Goal: Task Accomplishment & Management: Use online tool/utility

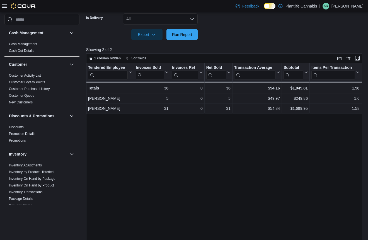
scroll to position [294, 0]
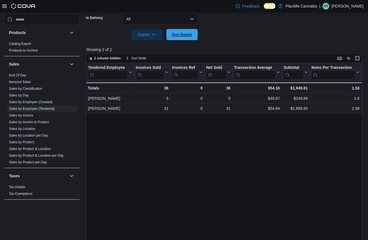
drag, startPoint x: 180, startPoint y: 32, endPoint x: 248, endPoint y: 54, distance: 72.0
click at [180, 32] on span "Run Report" at bounding box center [182, 35] width 20 height 6
click at [42, 123] on link "Sales by Invoice & Product" at bounding box center [29, 122] width 40 height 4
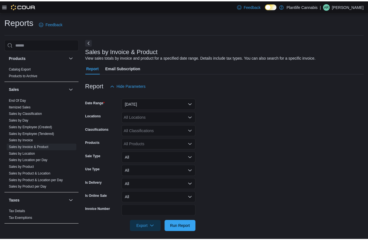
scroll to position [3, 0]
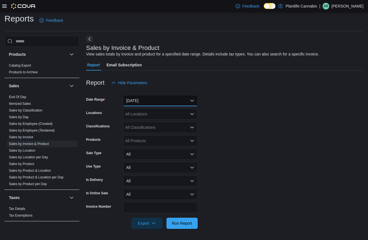
click at [161, 100] on button "[DATE]" at bounding box center [160, 100] width 75 height 11
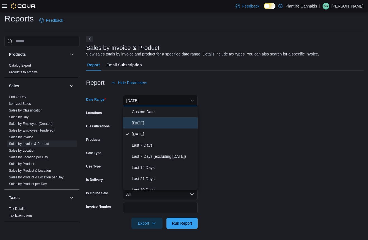
click at [151, 123] on span "[DATE]" at bounding box center [164, 123] width 64 height 7
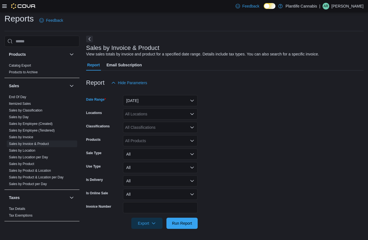
click at [151, 112] on div "All Locations" at bounding box center [160, 113] width 75 height 11
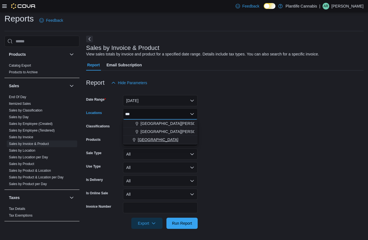
type input "***"
click at [146, 139] on span "[GEOGRAPHIC_DATA]" at bounding box center [158, 140] width 41 height 6
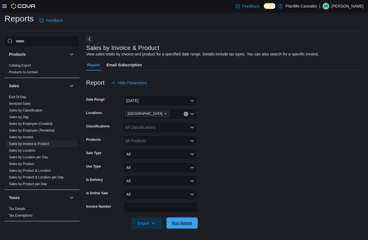
click at [175, 221] on span "Run Report" at bounding box center [182, 223] width 20 height 6
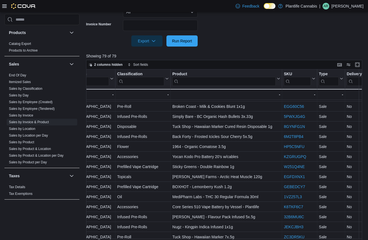
scroll to position [202, 0]
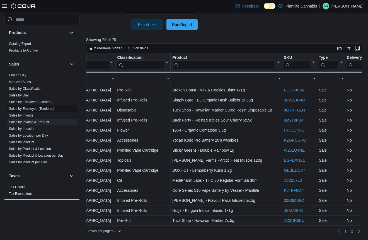
click at [28, 108] on link "Sales by Employee (Tendered)" at bounding box center [32, 109] width 46 height 4
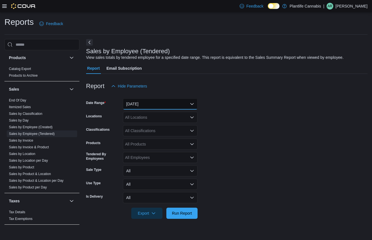
click at [137, 105] on button "[DATE]" at bounding box center [160, 103] width 75 height 11
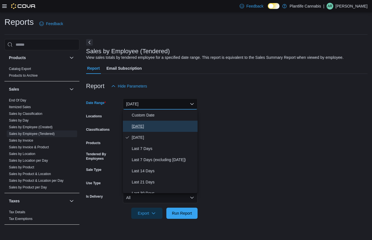
click at [143, 125] on span "[DATE]" at bounding box center [164, 126] width 64 height 7
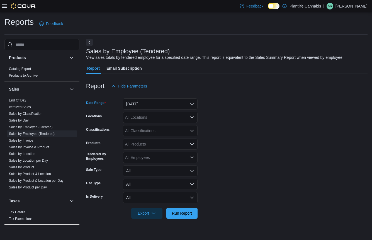
click at [143, 120] on div "All Locations" at bounding box center [160, 117] width 75 height 11
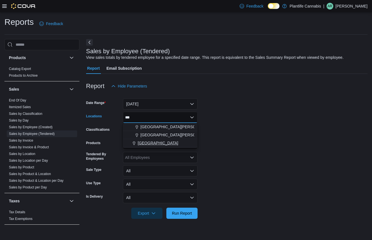
type input "***"
click at [145, 140] on span "[GEOGRAPHIC_DATA]" at bounding box center [158, 143] width 41 height 6
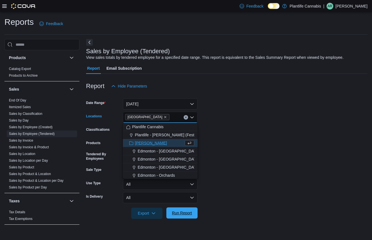
click at [182, 214] on span "Run Report" at bounding box center [182, 213] width 20 height 6
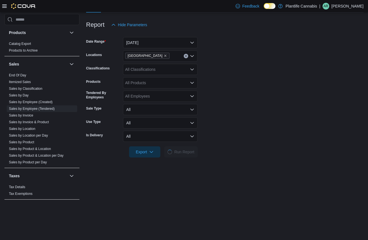
scroll to position [80, 0]
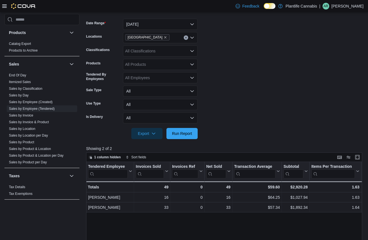
click at [236, 139] on div at bounding box center [224, 142] width 277 height 7
click at [179, 137] on span "Run Report" at bounding box center [182, 133] width 25 height 11
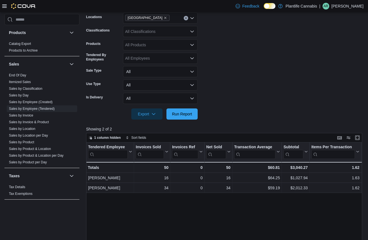
scroll to position [63, 0]
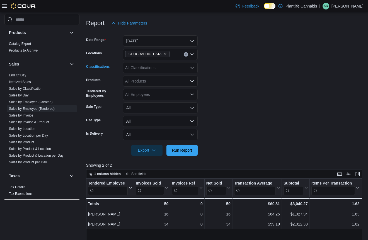
click at [167, 71] on div "All Classifications" at bounding box center [160, 67] width 75 height 11
type input "***"
click at [163, 77] on span "Accessory Group" at bounding box center [150, 77] width 30 height 6
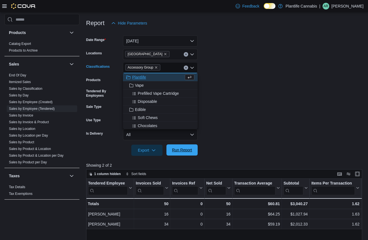
click at [178, 147] on span "Run Report" at bounding box center [182, 149] width 25 height 11
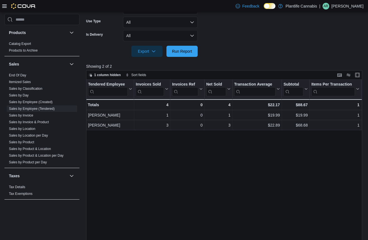
scroll to position [189, 0]
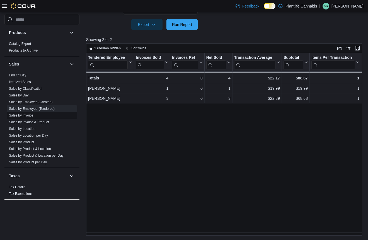
click at [32, 115] on link "Sales by Invoice" at bounding box center [21, 115] width 24 height 4
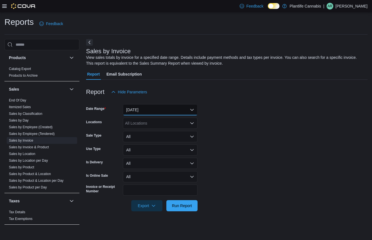
click at [148, 112] on button "[DATE]" at bounding box center [160, 109] width 75 height 11
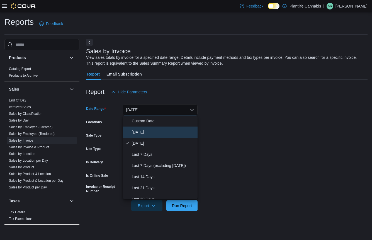
click at [146, 130] on span "[DATE]" at bounding box center [164, 132] width 64 height 7
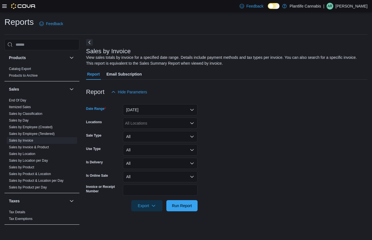
click at [147, 124] on div "All Locations" at bounding box center [160, 123] width 75 height 11
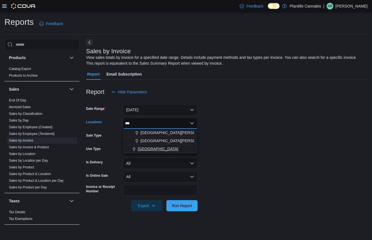
type input "***"
click at [144, 147] on span "[GEOGRAPHIC_DATA]" at bounding box center [158, 149] width 41 height 6
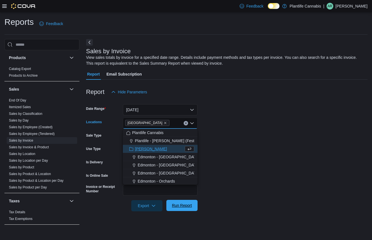
click at [182, 209] on span "Run Report" at bounding box center [182, 205] width 25 height 11
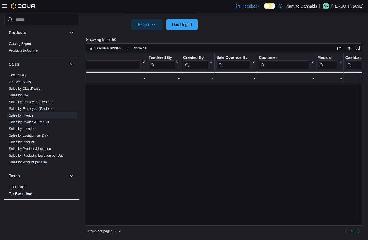
scroll to position [0, 705]
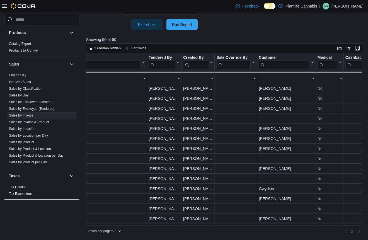
click at [162, 65] on input "search" at bounding box center [162, 64] width 26 height 9
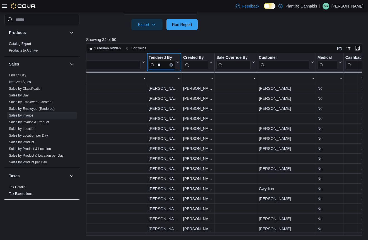
scroll to position [0, 0]
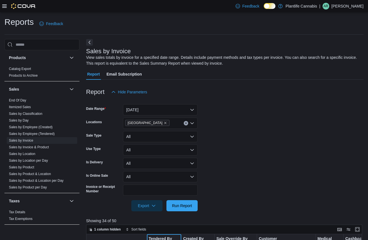
type input "**"
